Goal: Information Seeking & Learning: Learn about a topic

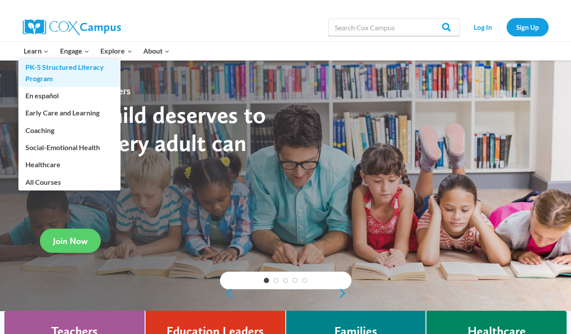
click at [45, 72] on link "PK-5 Structured Literacy Program" at bounding box center [69, 73] width 102 height 28
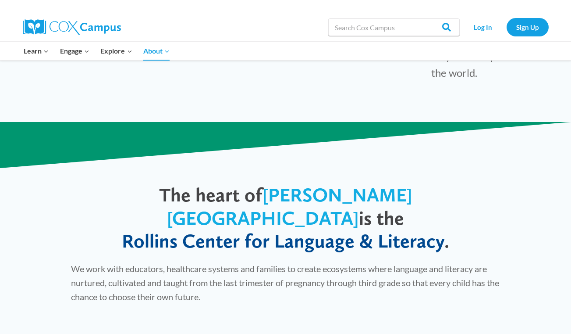
scroll to position [395, 0]
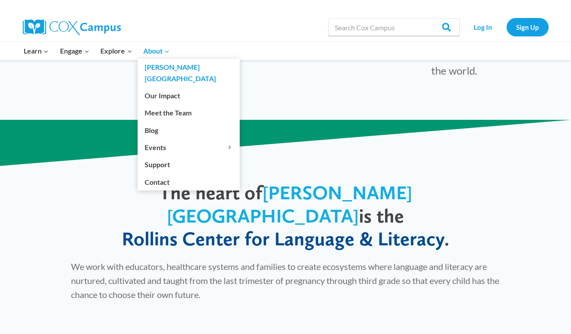
click at [161, 67] on link "[PERSON_NAME][GEOGRAPHIC_DATA]" at bounding box center [189, 73] width 102 height 28
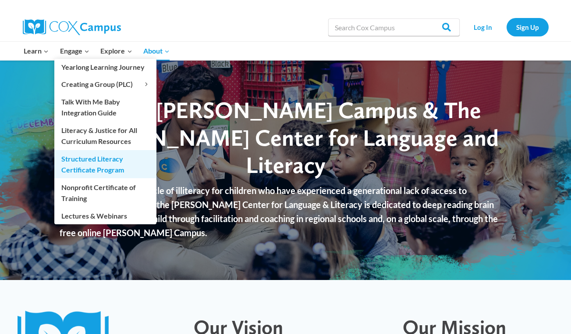
click at [85, 176] on link "Structured Literacy Certificate Program" at bounding box center [105, 164] width 102 height 28
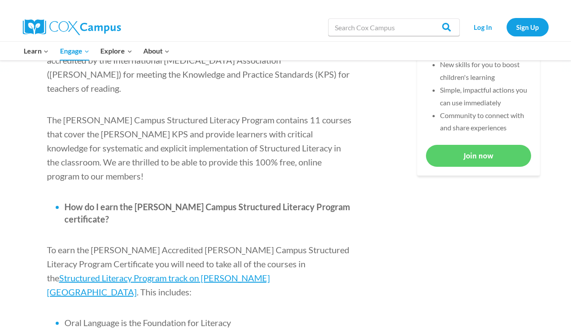
scroll to position [423, 0]
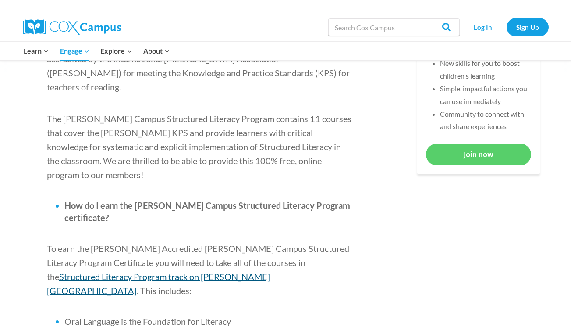
click at [270, 271] on span "Structured Literacy Program track on Cox Campus" at bounding box center [158, 283] width 223 height 25
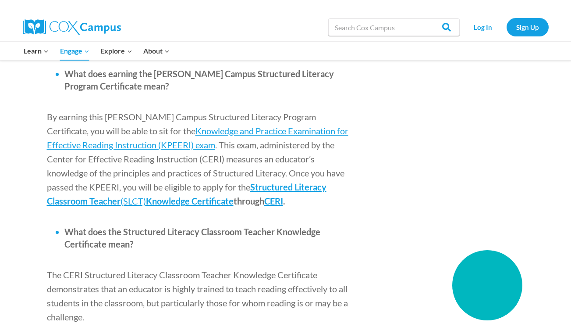
scroll to position [1092, 0]
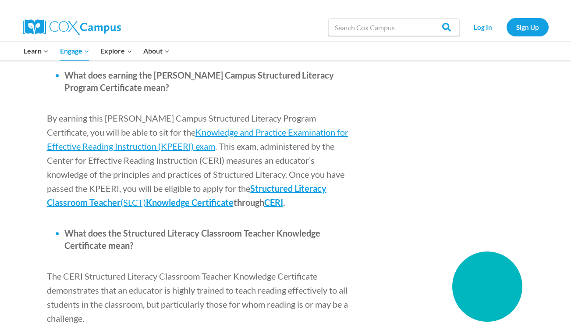
click at [122, 228] on span "What does the Structured Literacy Classroom Teacher Knowledge Certificate mean?" at bounding box center [192, 239] width 256 height 23
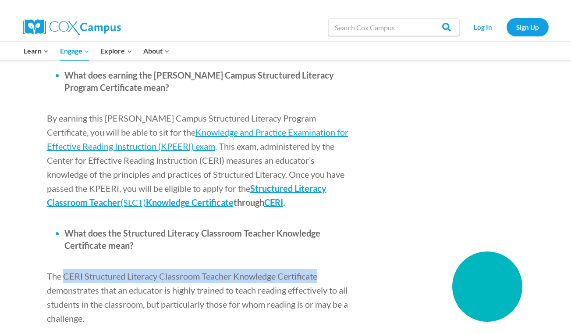
drag, startPoint x: 64, startPoint y: 221, endPoint x: 322, endPoint y: 219, distance: 258.8
click at [322, 269] on p "The CERI Structured Literacy Classroom Teacher Knowledge Certificate demonstrat…" at bounding box center [200, 297] width 307 height 56
copy span "CERI Structured Literacy Classroom Teacher Knowledge Certificate"
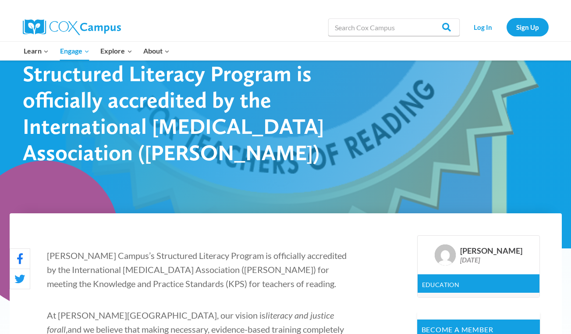
scroll to position [0, 0]
